Goal: Task Accomplishment & Management: Use online tool/utility

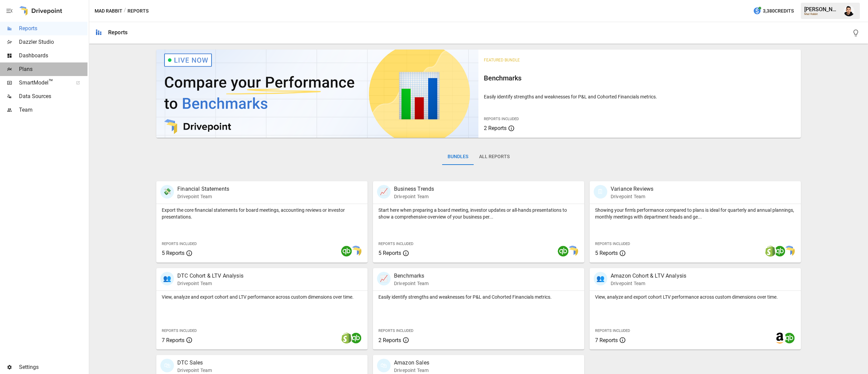
click at [23, 66] on span "Plans" at bounding box center [53, 69] width 68 height 8
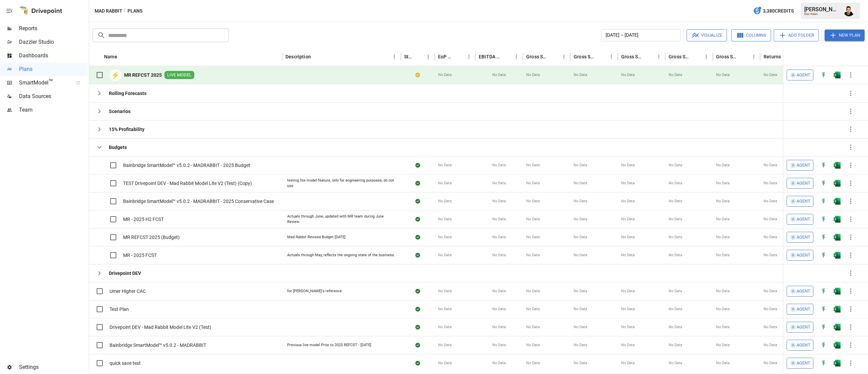
click at [835, 74] on img "Open in Excel" at bounding box center [837, 75] width 7 height 7
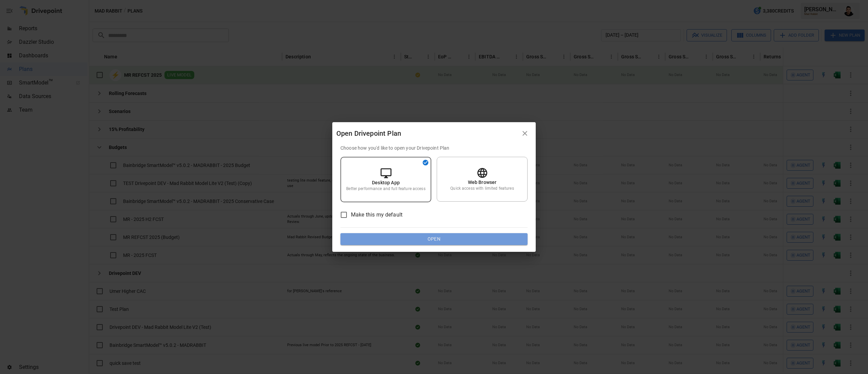
click at [462, 240] on button "Open" at bounding box center [433, 239] width 187 height 12
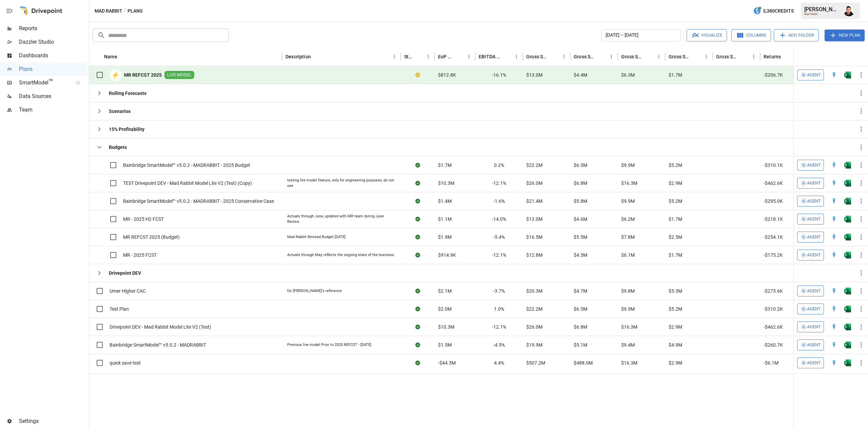
click at [21, 21] on div at bounding box center [40, 11] width 43 height 22
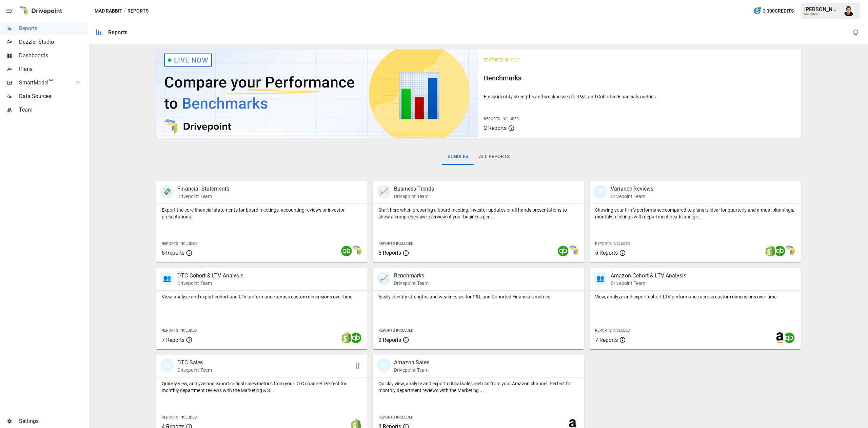
click at [258, 367] on div "🛍 DTC Sales Drivepoint Team" at bounding box center [244, 365] width 169 height 15
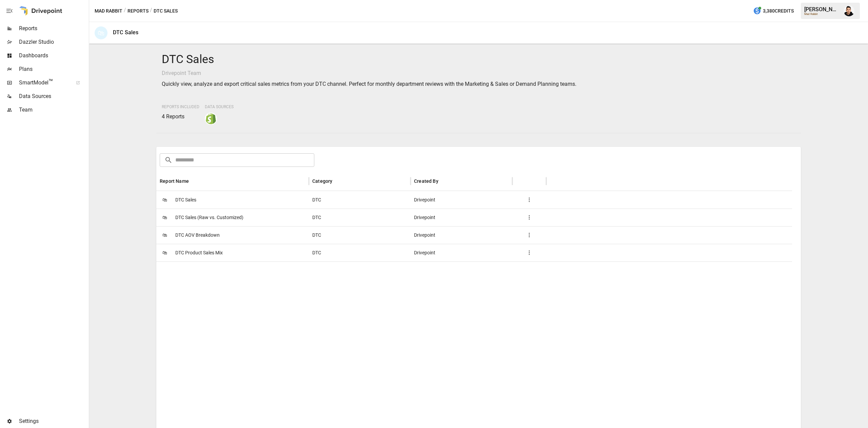
click at [235, 231] on div "🛍 DTC AOV Breakdown" at bounding box center [232, 235] width 153 height 18
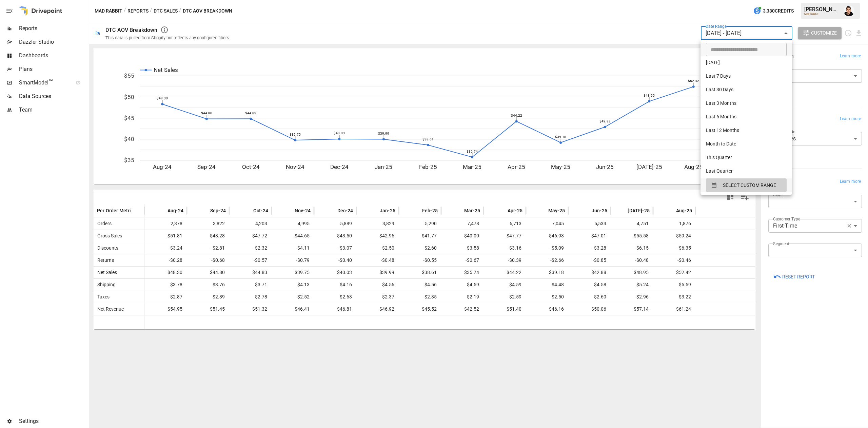
click at [778, 0] on body "Reports Dazzler Studio Dashboards Plans SmartModel ™ Data Sources Team Settings…" at bounding box center [434, 0] width 868 height 0
click at [726, 182] on span "SELECT CUSTOM RANGE" at bounding box center [749, 185] width 53 height 8
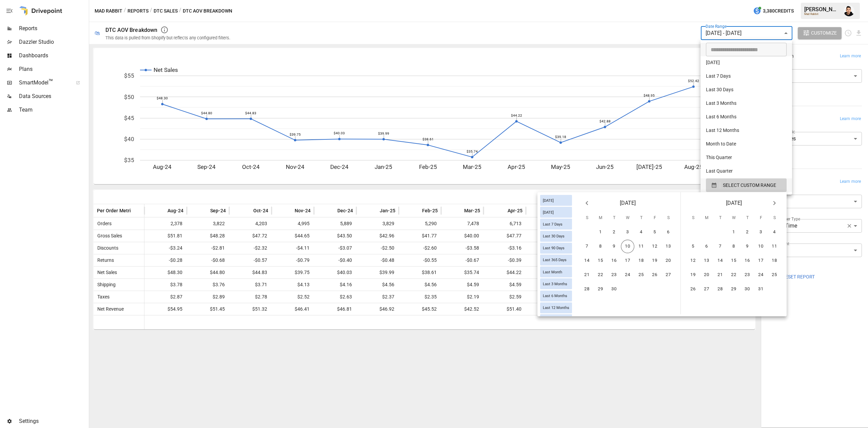
click at [809, 116] on div at bounding box center [434, 214] width 868 height 428
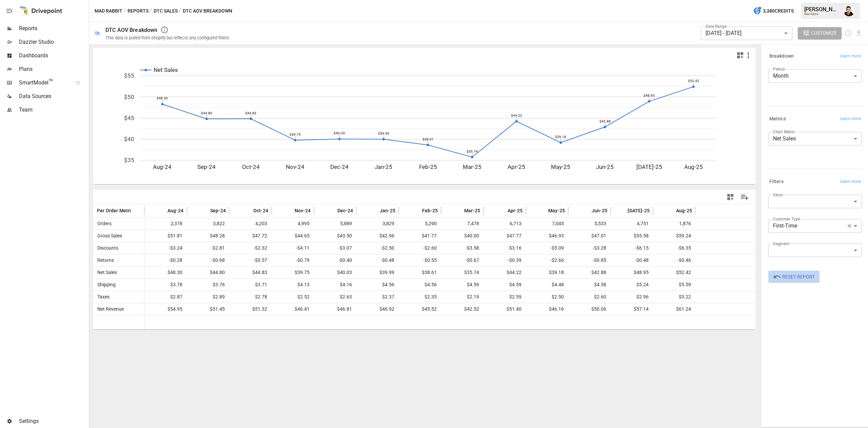
click at [786, 277] on span "Reset Report" at bounding box center [798, 277] width 33 height 8
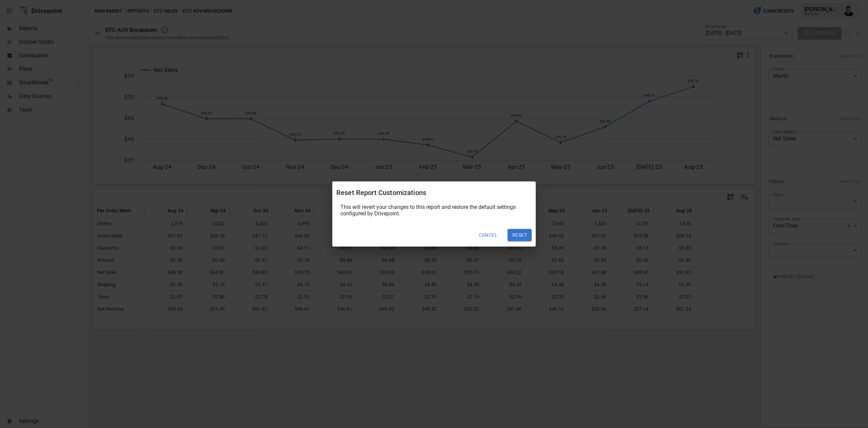
click at [520, 235] on button "Reset" at bounding box center [520, 235] width 24 height 12
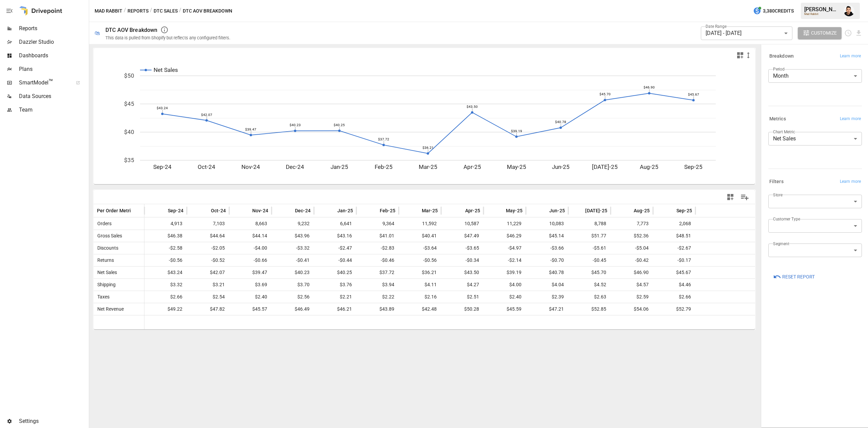
click at [806, 192] on div "Store ​ Customer Type ​ Segment ​" at bounding box center [814, 230] width 96 height 76
click at [817, 0] on body "Reports Dazzler Studio Dashboards Plans SmartModel ™ Data Sources Team Settings…" at bounding box center [434, 0] width 868 height 0
click at [820, 166] on div at bounding box center [434, 214] width 868 height 428
click at [810, 233] on div "Customer Type ​" at bounding box center [815, 228] width 94 height 19
click at [811, 0] on body "Reports Dazzler Studio Dashboards Plans SmartModel ™ Data Sources Team Settings…" at bounding box center [434, 0] width 868 height 0
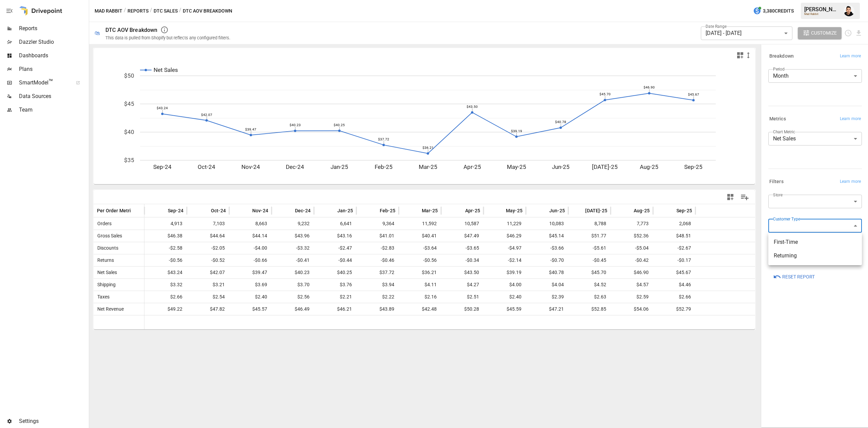
click at [802, 243] on span "First-Time" at bounding box center [815, 242] width 83 height 8
type input "**********"
click at [807, 0] on body "Reports Dazzler Studio Dashboards Plans SmartModel ™ Data Sources Team Settings…" at bounding box center [434, 0] width 868 height 0
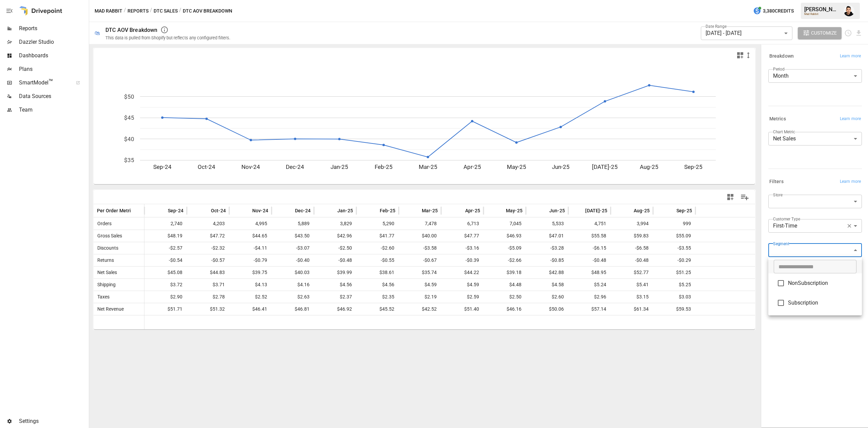
click at [812, 279] on span "NonSubscription" at bounding box center [822, 283] width 68 height 8
type input "**********"
click at [812, 276] on li "NonSubscription" at bounding box center [815, 284] width 94 height 20
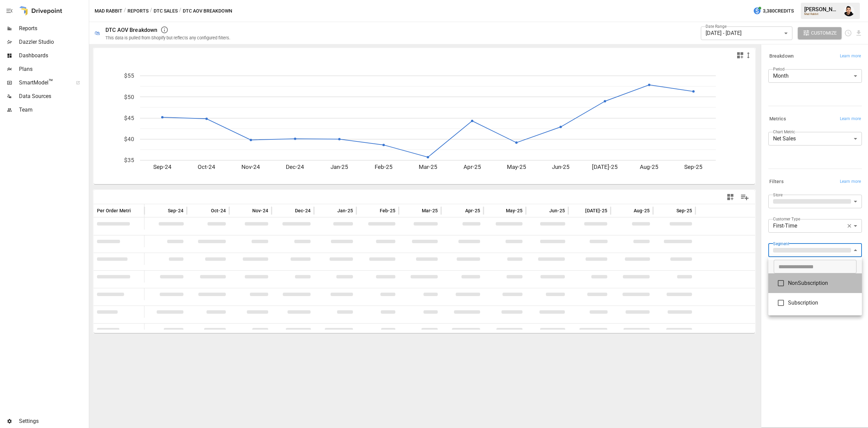
click at [812, 279] on li "NonSubscription" at bounding box center [815, 283] width 94 height 20
type input "**********"
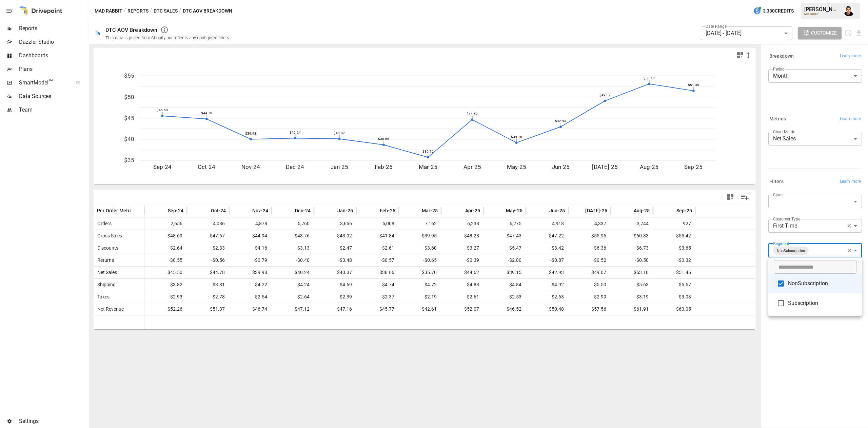
click at [818, 174] on div at bounding box center [434, 214] width 868 height 428
click at [832, 0] on body "Reports Dazzler Studio Dashboards Plans SmartModel ™ Data Sources Team Settings…" at bounding box center [434, 0] width 868 height 0
click at [804, 278] on li "NonSubscription" at bounding box center [815, 284] width 94 height 20
click at [800, 341] on div at bounding box center [434, 214] width 868 height 428
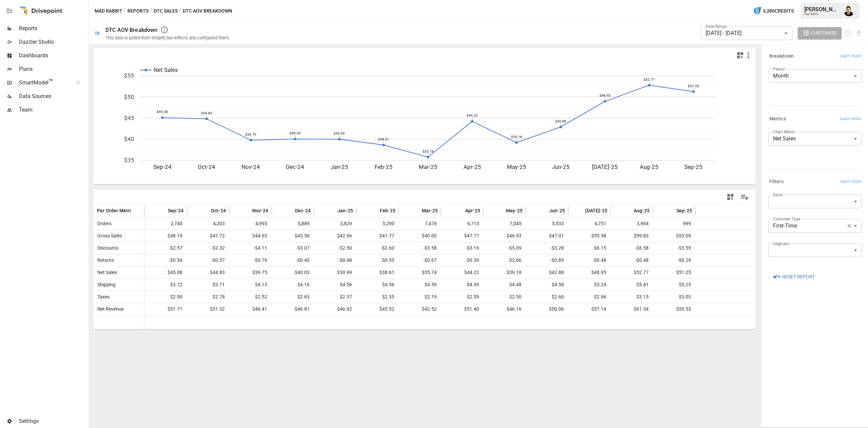
click at [784, 166] on div at bounding box center [814, 167] width 96 height 3
click at [822, 233] on div "**********" at bounding box center [815, 228] width 94 height 19
click at [823, 0] on body "Reports Dazzler Studio Dashboards Plans SmartModel ™ Data Sources Team Settings…" at bounding box center [434, 0] width 868 height 0
click at [789, 254] on span "Returning" at bounding box center [815, 256] width 83 height 8
type input "*********"
